Goal: Task Accomplishment & Management: Use online tool/utility

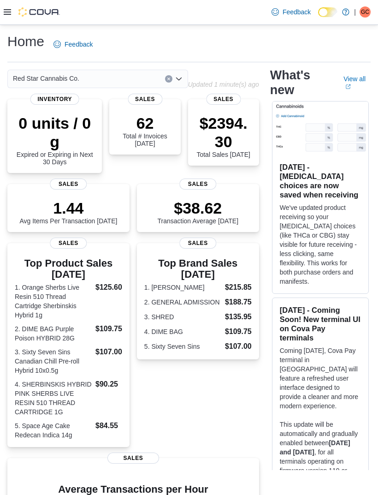
click at [6, 10] on icon at bounding box center [7, 12] width 7 height 6
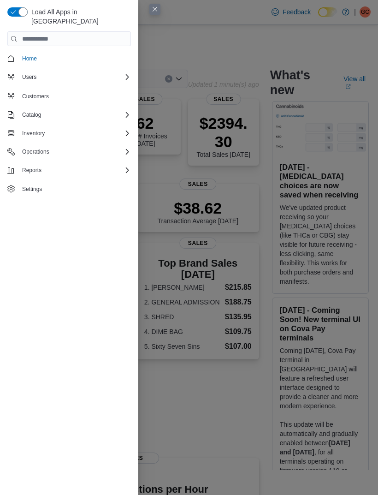
click at [45, 165] on button "Reports" at bounding box center [31, 170] width 27 height 11
click at [118, 203] on div "Reports" at bounding box center [73, 208] width 116 height 11
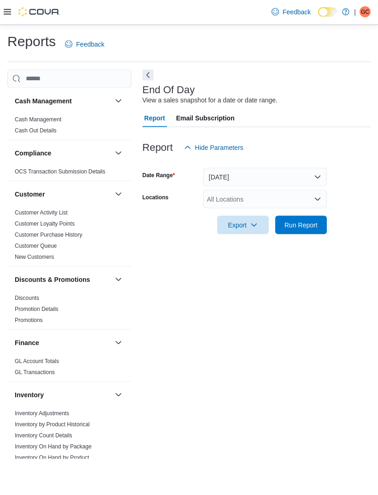
scroll to position [21, 0]
click at [316, 168] on button "[DATE]" at bounding box center [265, 177] width 124 height 18
click at [351, 161] on form "Date Range [DATE] Locations All Locations Export Run Report" at bounding box center [256, 195] width 228 height 77
click at [318, 197] on icon "Open list of options" at bounding box center [318, 198] width 6 height 3
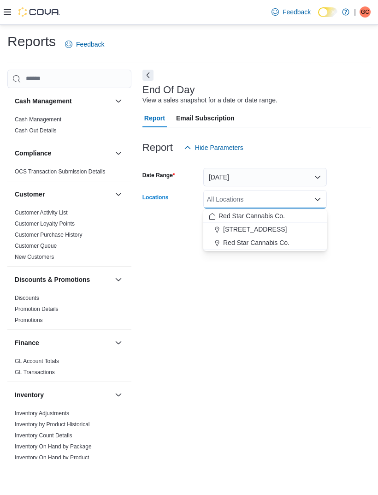
click at [302, 238] on div "Red Star Cannabis Co." at bounding box center [265, 242] width 112 height 9
click at [359, 196] on form "Date Range [DATE] Locations Red Star Cannabis Co. Combo box. Selected. Red Star…" at bounding box center [256, 195] width 228 height 77
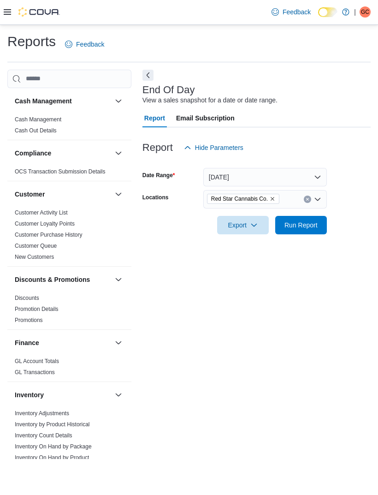
click at [321, 216] on span "Run Report" at bounding box center [301, 225] width 41 height 18
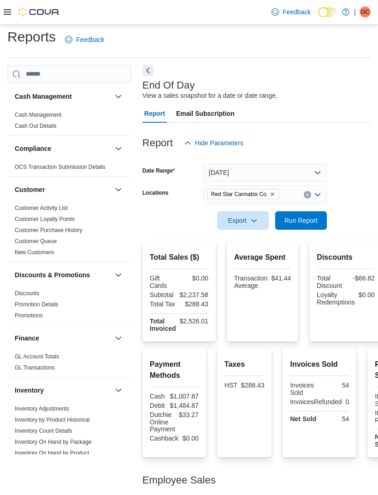
scroll to position [4, 0]
click at [275, 195] on icon "Remove Red Star Cannabis Co. from selection in this group" at bounding box center [273, 195] width 6 height 6
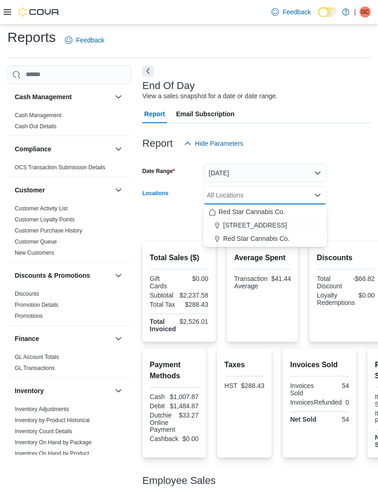
click at [257, 225] on span "[STREET_ADDRESS]" at bounding box center [255, 224] width 64 height 9
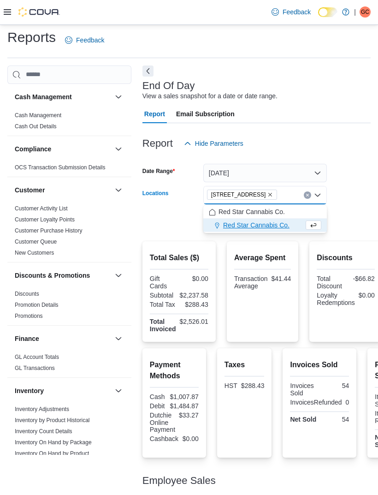
click at [365, 169] on form "Date Range [DATE] Locations [STREET_ADDRESS] Selected. [STREET_ADDRESS] Press B…" at bounding box center [256, 191] width 228 height 77
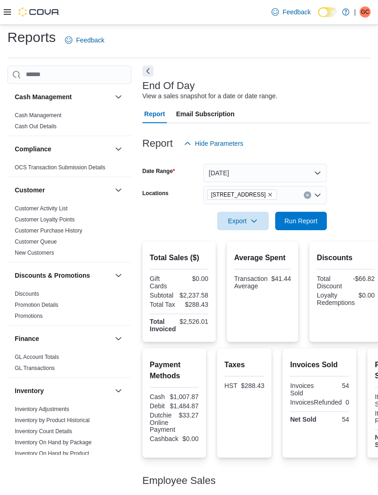
click at [317, 217] on span "Run Report" at bounding box center [301, 221] width 41 height 18
